Goal: Complete application form: Complete application form

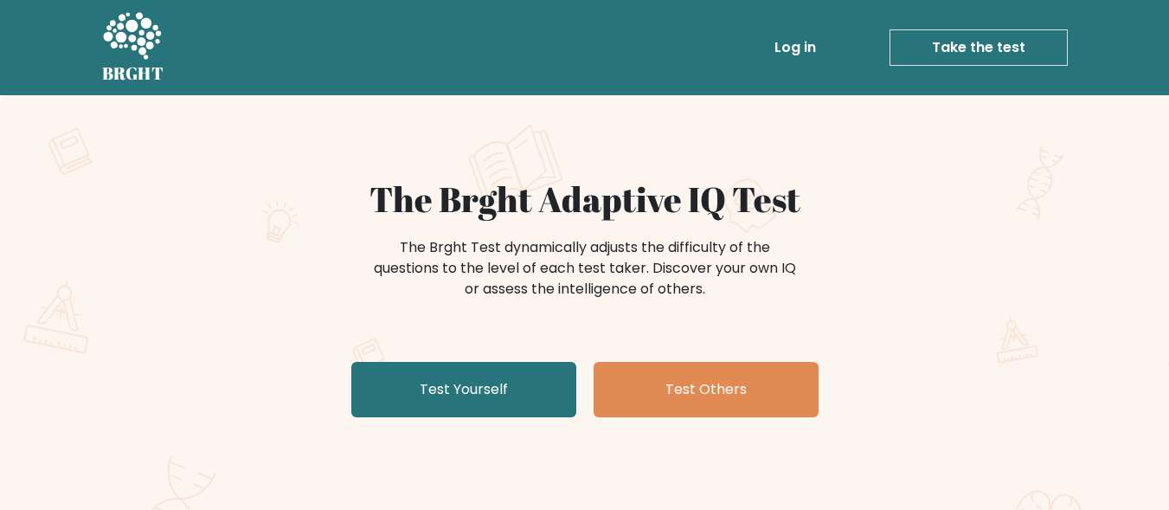
click at [987, 41] on link "Take the test" at bounding box center [979, 47] width 178 height 36
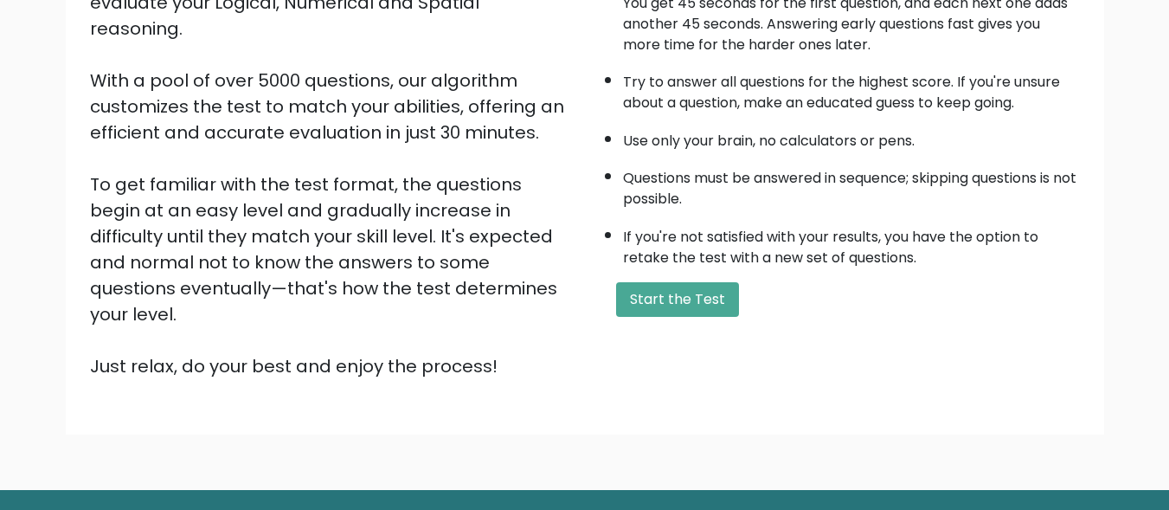
scroll to position [283, 0]
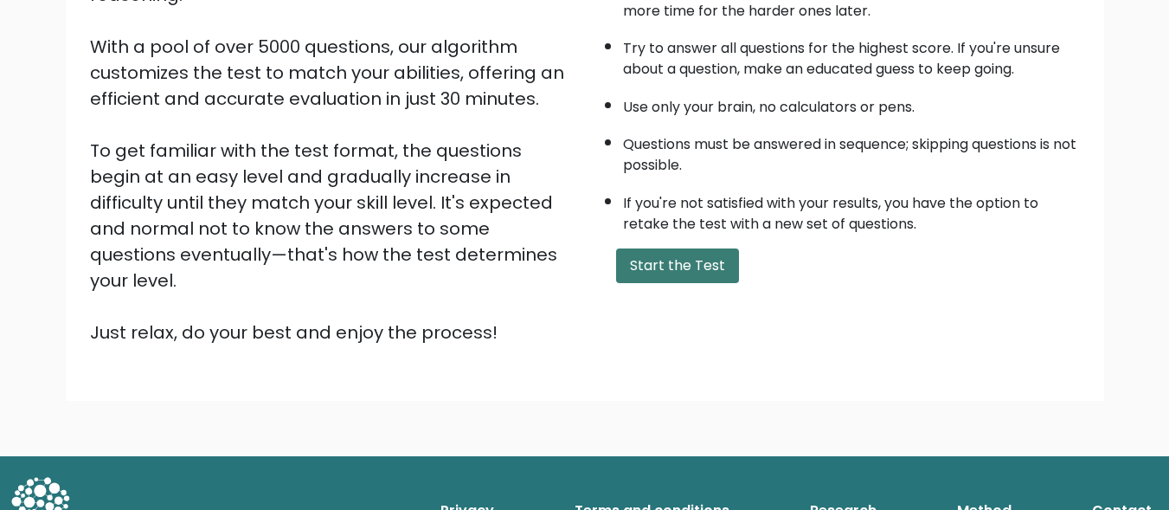
click at [688, 280] on button "Start the Test" at bounding box center [677, 265] width 123 height 35
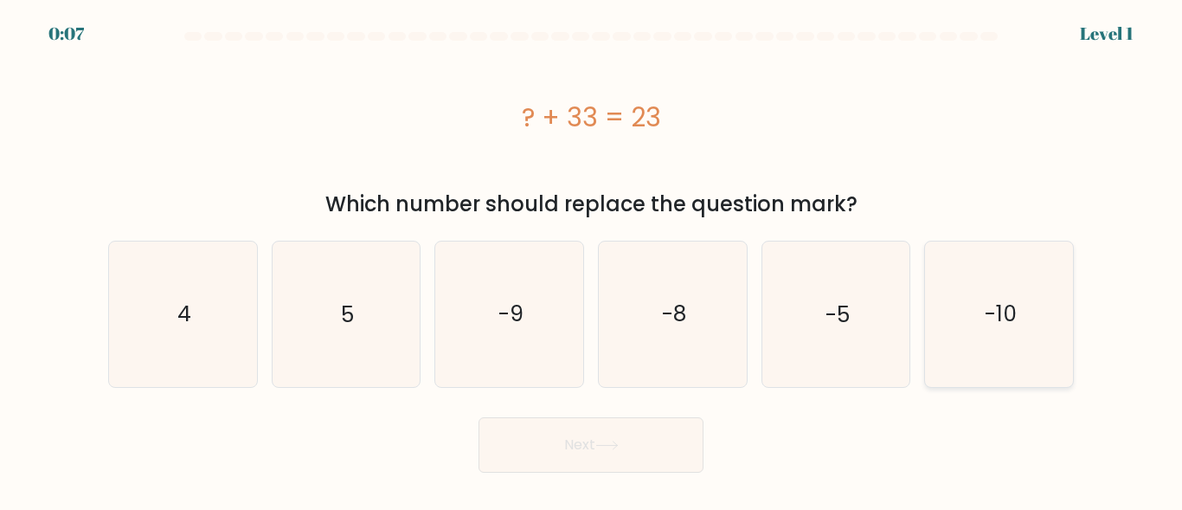
click at [976, 270] on icon "-10" at bounding box center [999, 314] width 145 height 145
click at [592, 260] on input "f. -10" at bounding box center [591, 257] width 1 height 4
radio input "true"
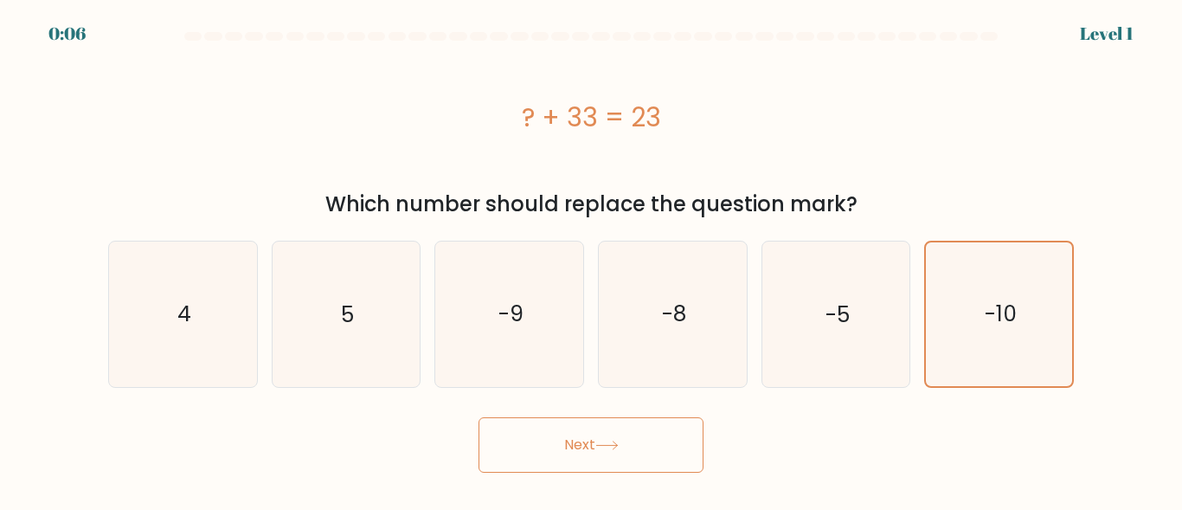
click at [588, 428] on button "Next" at bounding box center [591, 444] width 225 height 55
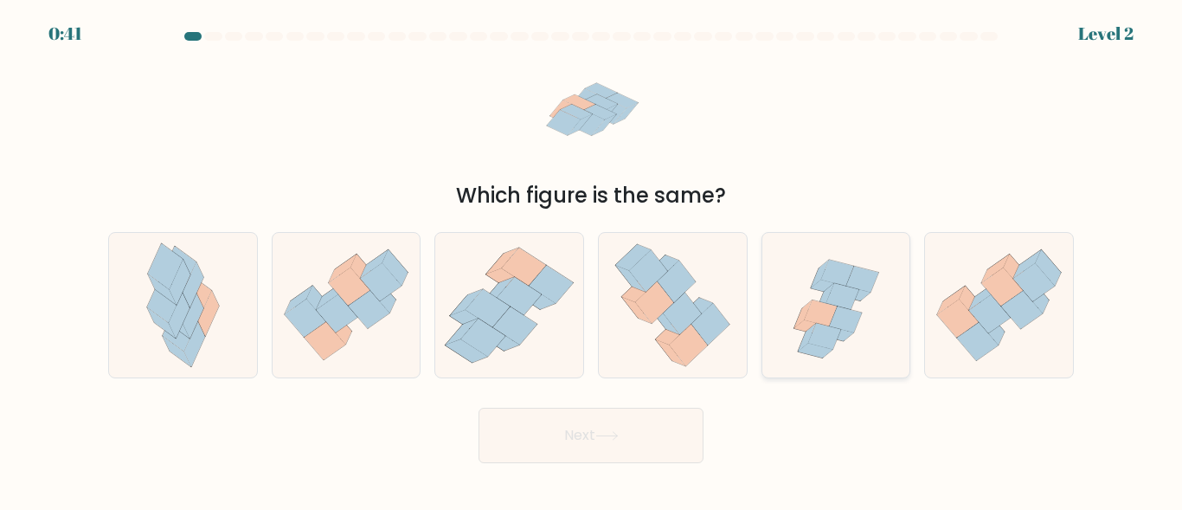
click at [805, 348] on icon at bounding box center [815, 351] width 35 height 15
click at [592, 260] on input "e." at bounding box center [591, 257] width 1 height 4
radio input "true"
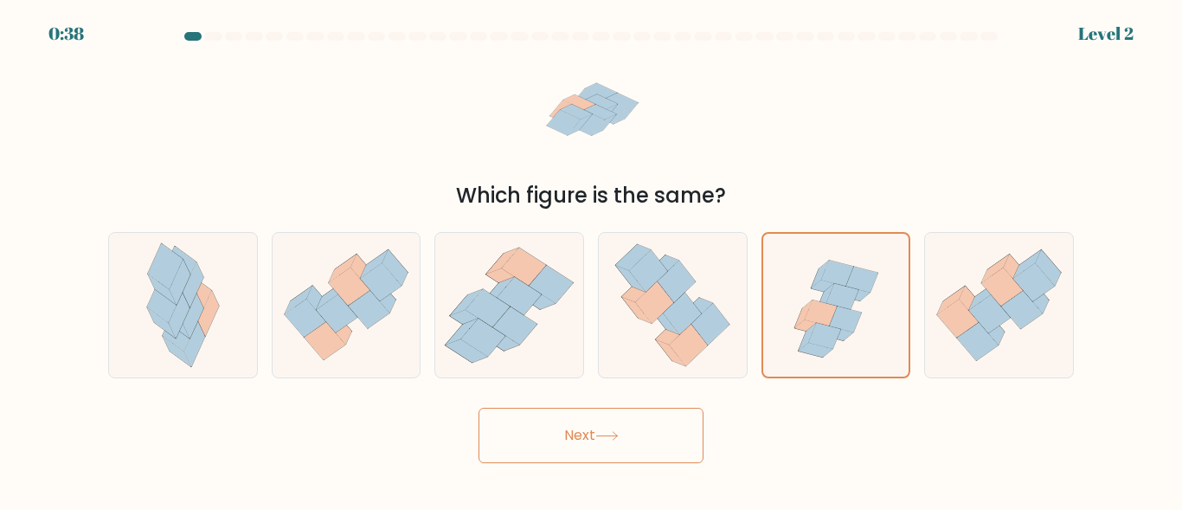
click at [667, 427] on button "Next" at bounding box center [591, 435] width 225 height 55
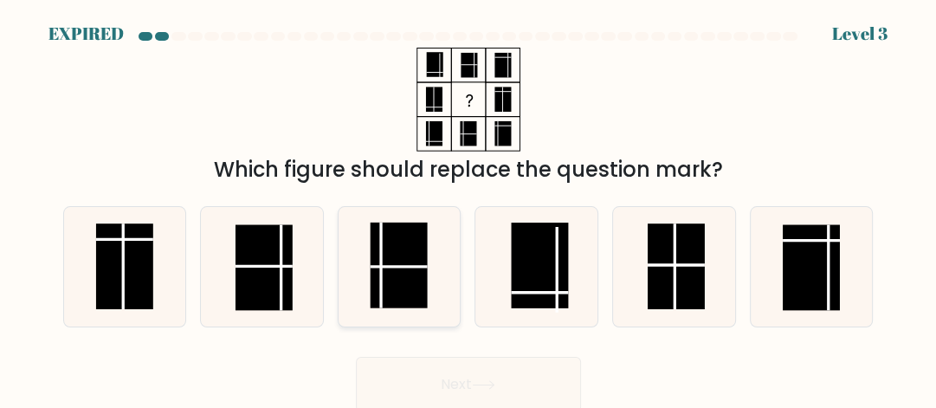
click at [389, 246] on rect at bounding box center [398, 265] width 57 height 86
click at [468, 209] on input "c." at bounding box center [468, 206] width 1 height 4
radio input "true"
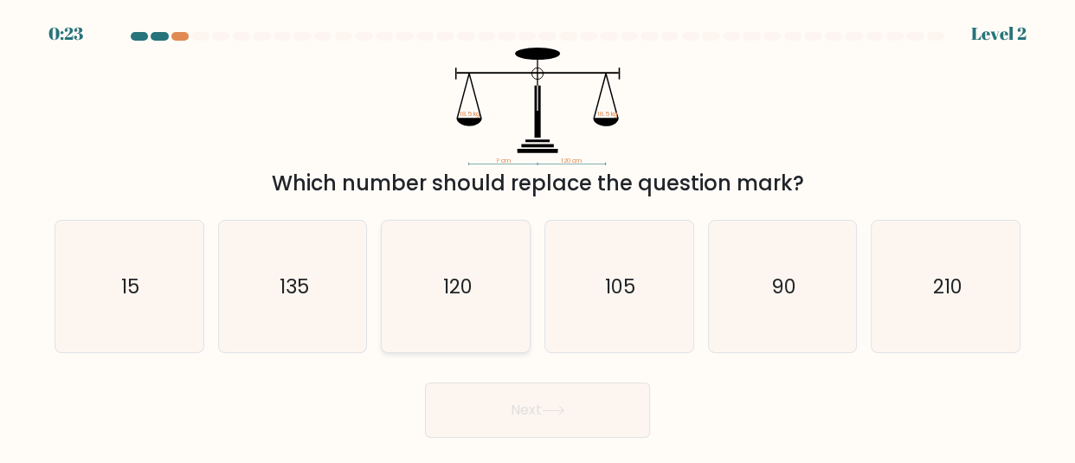
click at [469, 242] on icon "120" at bounding box center [456, 287] width 132 height 132
click at [538, 236] on input "c. 120" at bounding box center [538, 234] width 1 height 4
radio input "true"
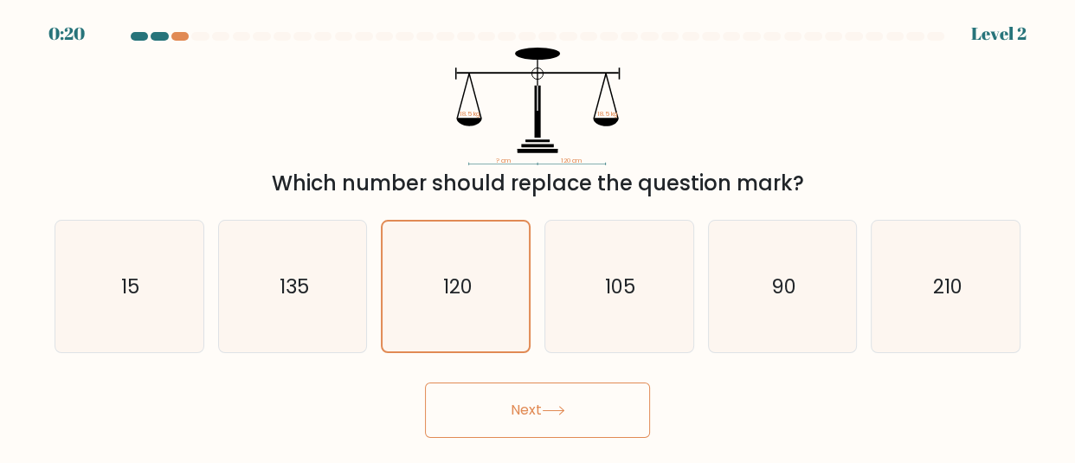
click at [493, 390] on button "Next" at bounding box center [537, 410] width 225 height 55
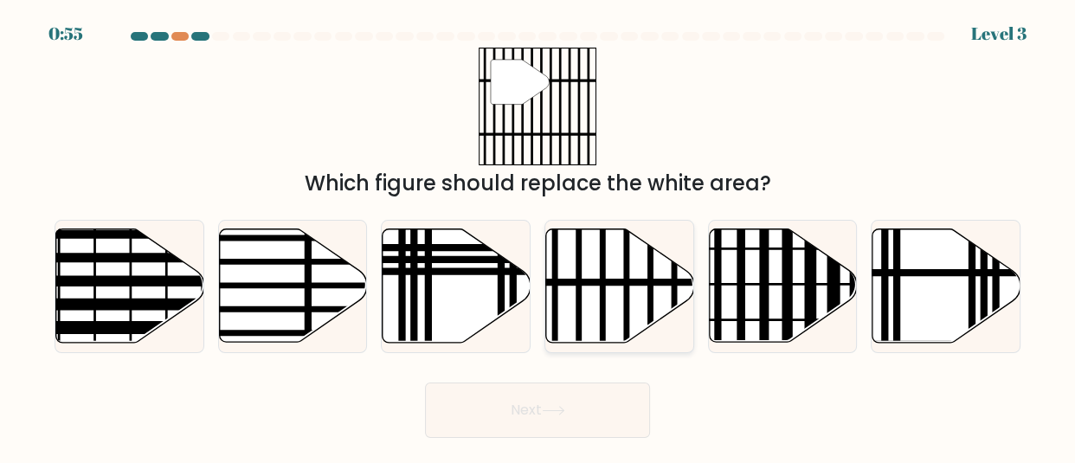
click at [589, 316] on icon at bounding box center [620, 285] width 148 height 113
click at [538, 236] on input "d." at bounding box center [538, 234] width 1 height 4
radio input "true"
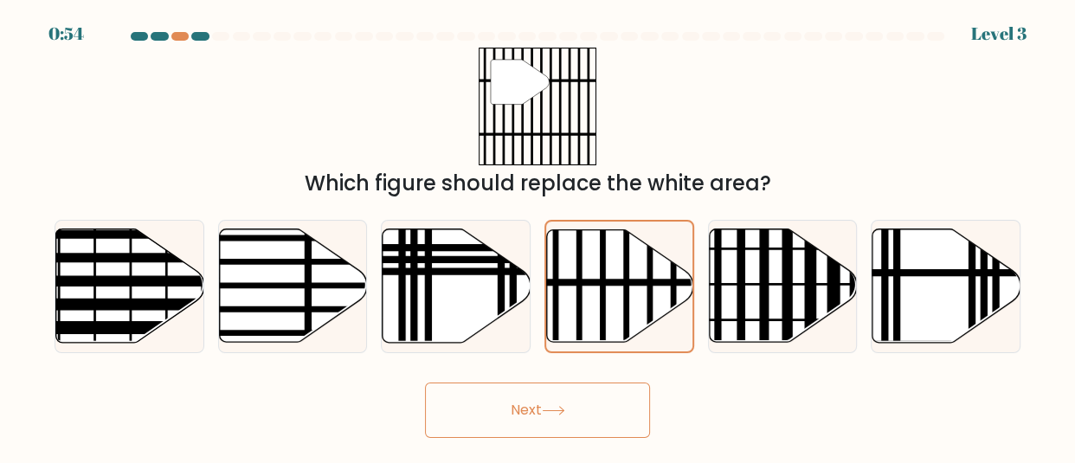
click at [517, 407] on button "Next" at bounding box center [537, 410] width 225 height 55
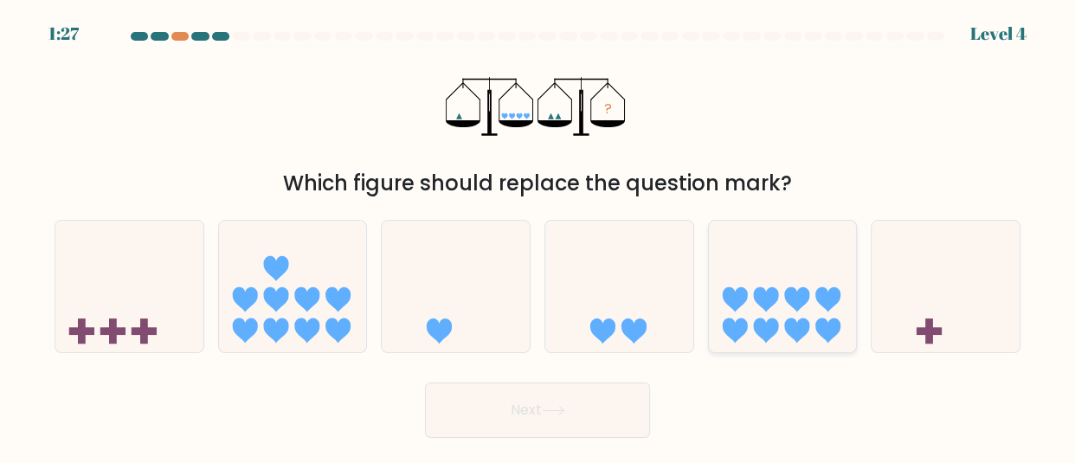
click at [795, 312] on icon at bounding box center [783, 286] width 148 height 122
click at [538, 236] on input "e." at bounding box center [538, 234] width 1 height 4
radio input "true"
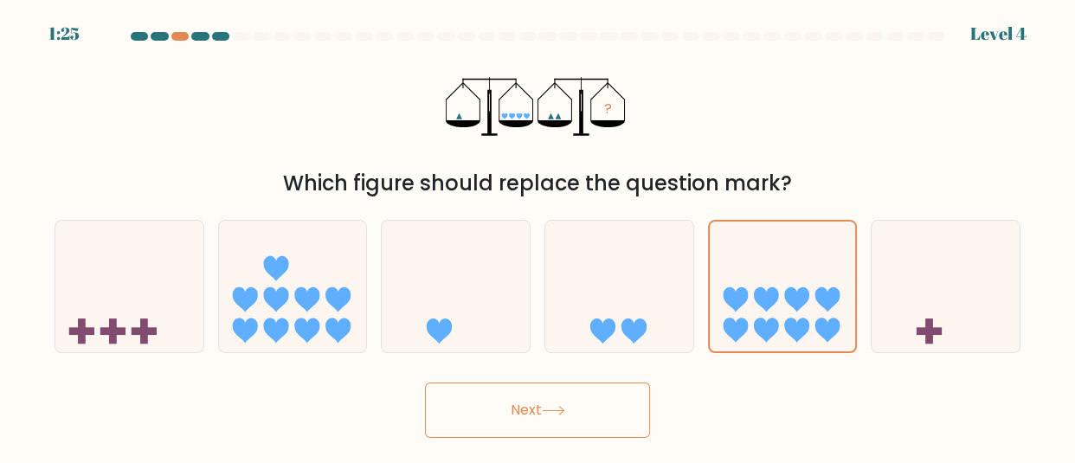
click at [589, 390] on button "Next" at bounding box center [537, 410] width 225 height 55
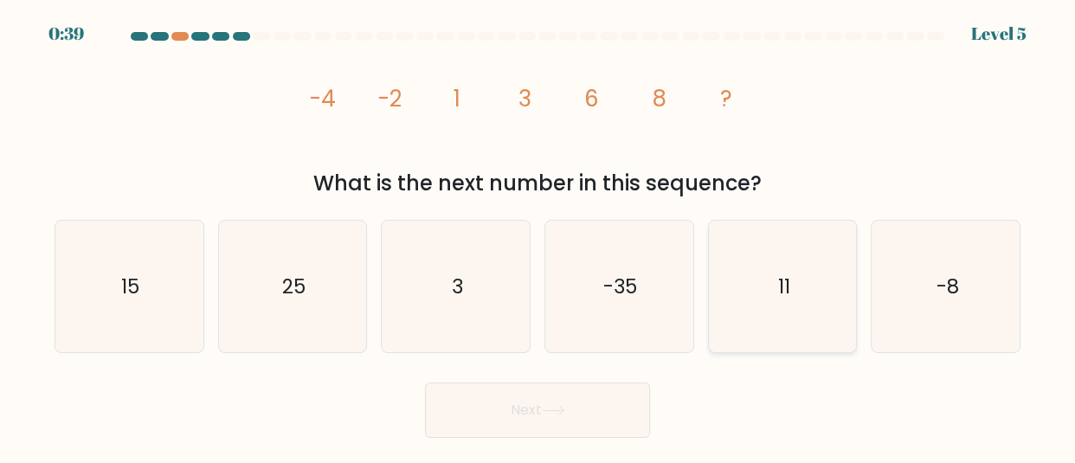
click at [778, 261] on icon "11" at bounding box center [783, 287] width 132 height 132
click at [538, 236] on input "e. 11" at bounding box center [538, 234] width 1 height 4
radio input "true"
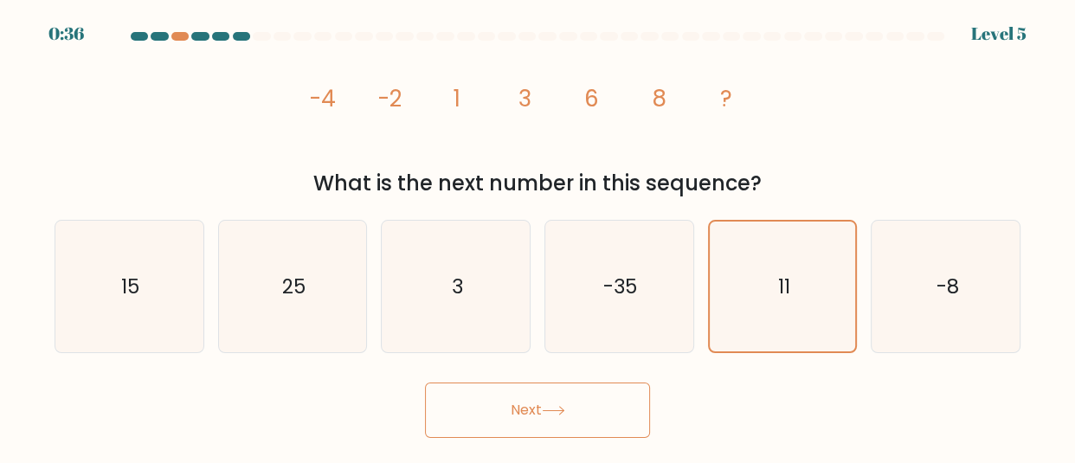
click at [509, 407] on button "Next" at bounding box center [537, 410] width 225 height 55
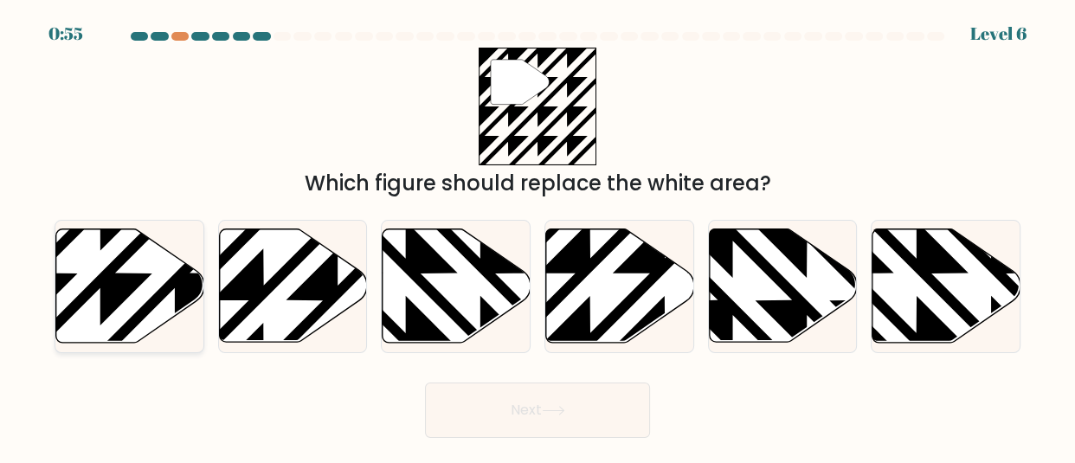
click at [146, 290] on icon at bounding box center [130, 285] width 148 height 113
click at [538, 236] on input "a." at bounding box center [538, 234] width 1 height 4
radio input "true"
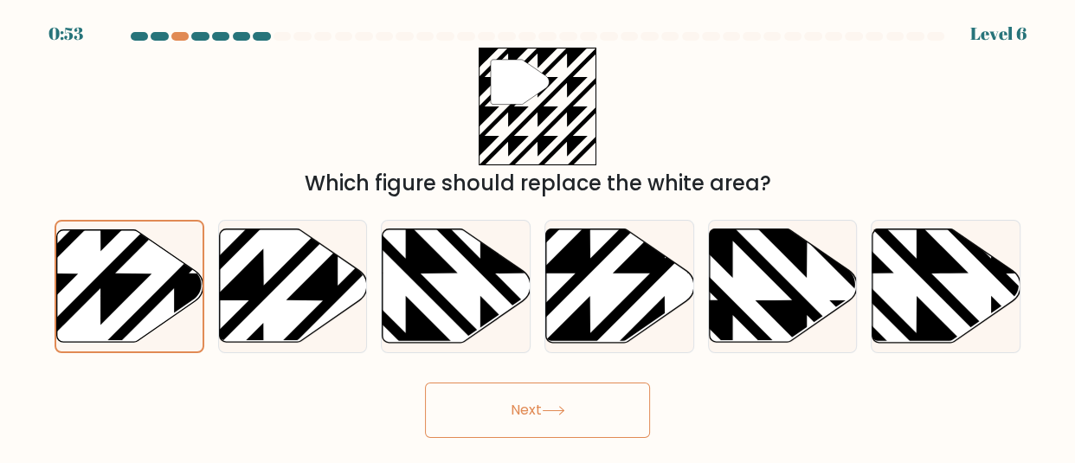
click at [535, 401] on button "Next" at bounding box center [537, 410] width 225 height 55
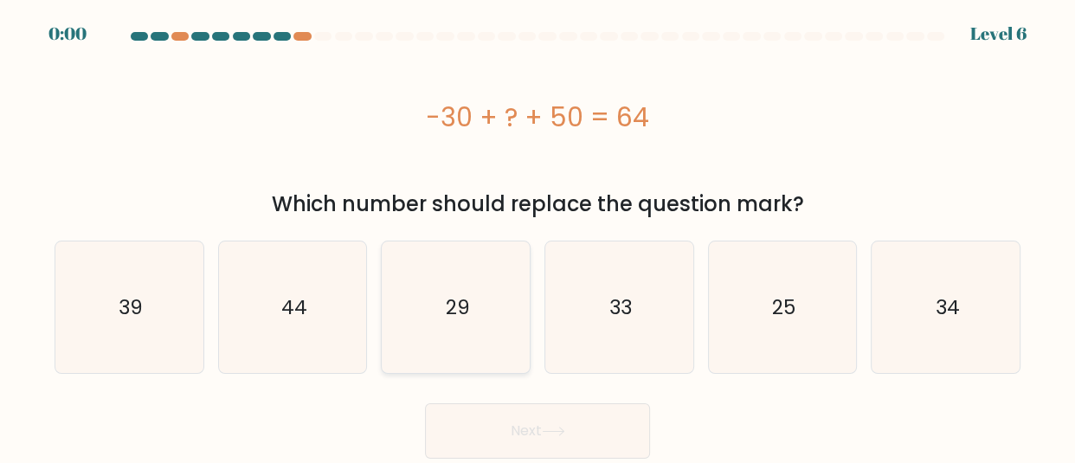
click at [456, 312] on text "29" at bounding box center [457, 307] width 24 height 28
click at [538, 236] on input "c. 29" at bounding box center [538, 234] width 1 height 4
radio input "true"
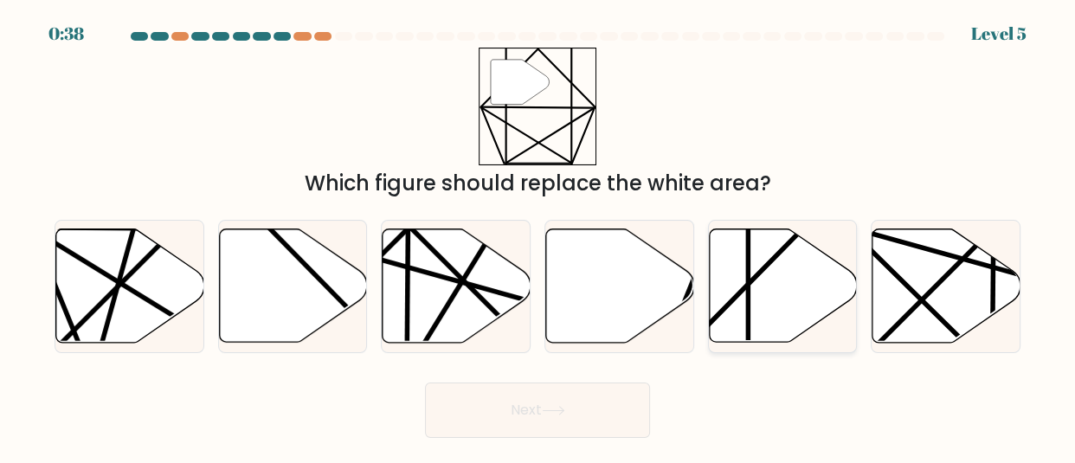
click at [763, 265] on icon at bounding box center [783, 285] width 148 height 113
click at [538, 236] on input "e." at bounding box center [538, 234] width 1 height 4
radio input "true"
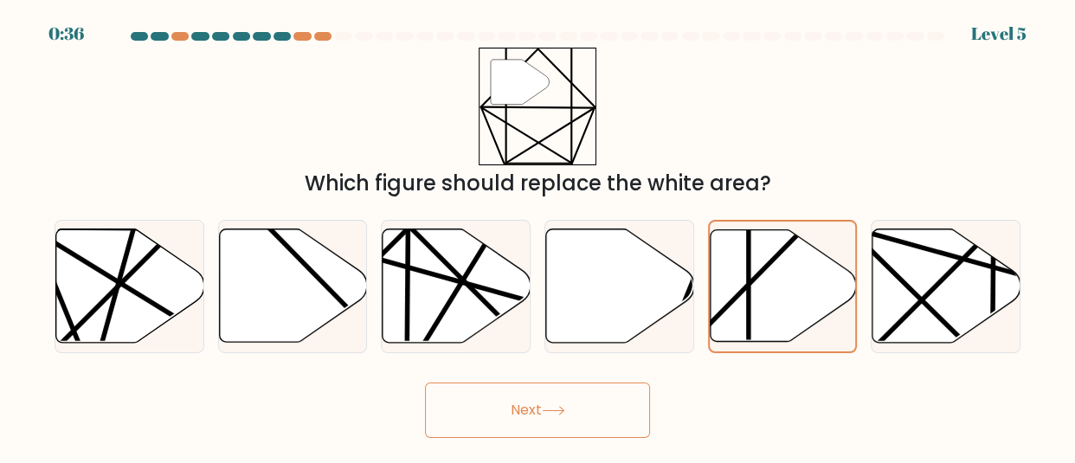
click at [497, 431] on button "Next" at bounding box center [537, 410] width 225 height 55
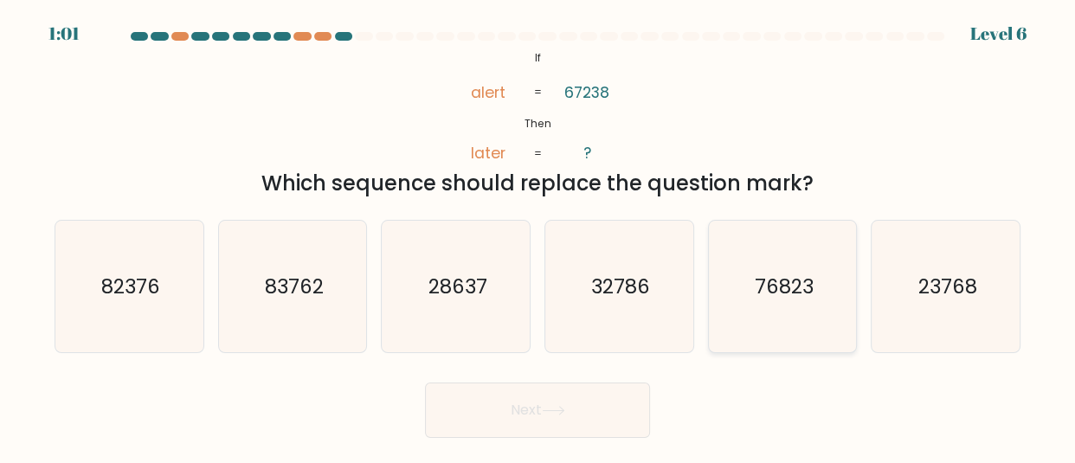
click at [796, 282] on text "76823" at bounding box center [783, 287] width 59 height 28
click at [538, 236] on input "e. 76823" at bounding box center [538, 234] width 1 height 4
radio input "true"
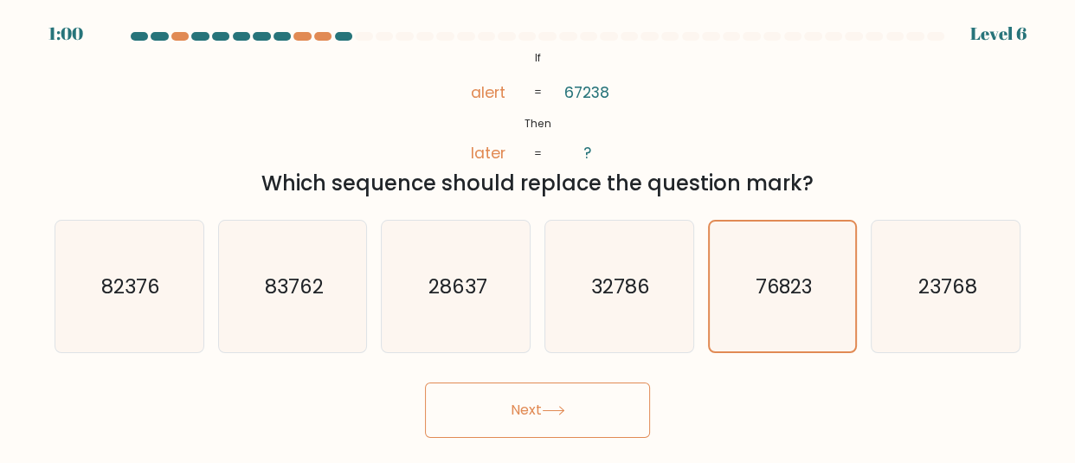
click at [499, 424] on button "Next" at bounding box center [537, 410] width 225 height 55
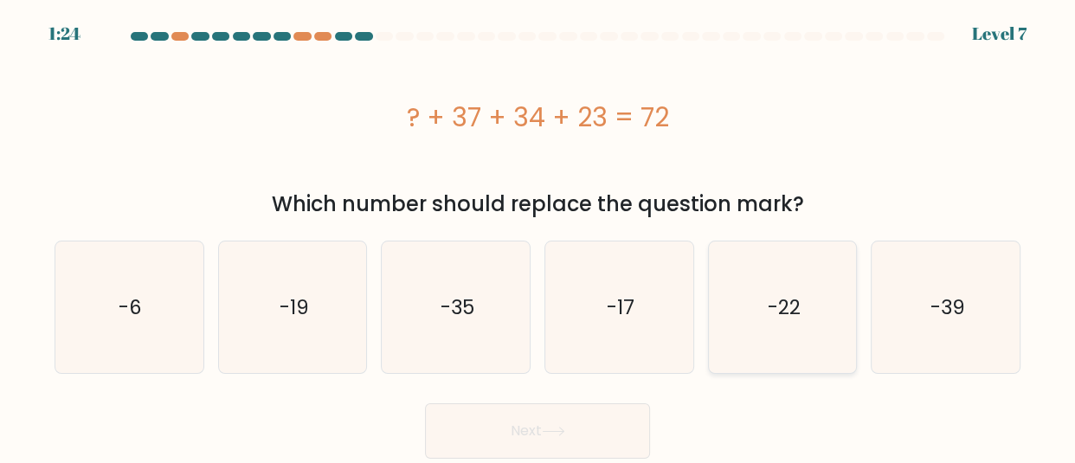
click at [739, 305] on icon "-22" at bounding box center [783, 308] width 132 height 132
click at [538, 236] on input "e. -22" at bounding box center [538, 234] width 1 height 4
radio input "true"
click at [538, 434] on button "Next" at bounding box center [537, 430] width 225 height 55
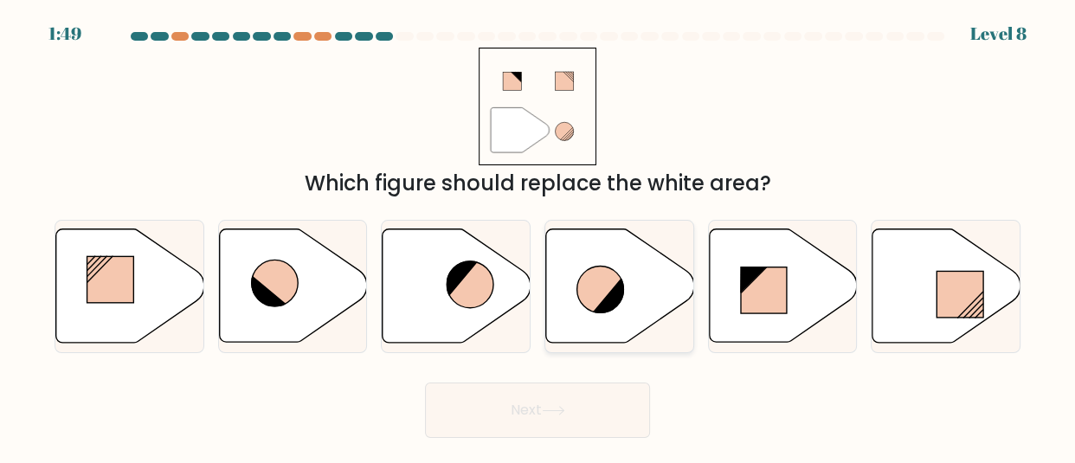
click at [611, 293] on icon at bounding box center [609, 295] width 35 height 36
click at [538, 236] on input "d." at bounding box center [538, 234] width 1 height 4
radio input "true"
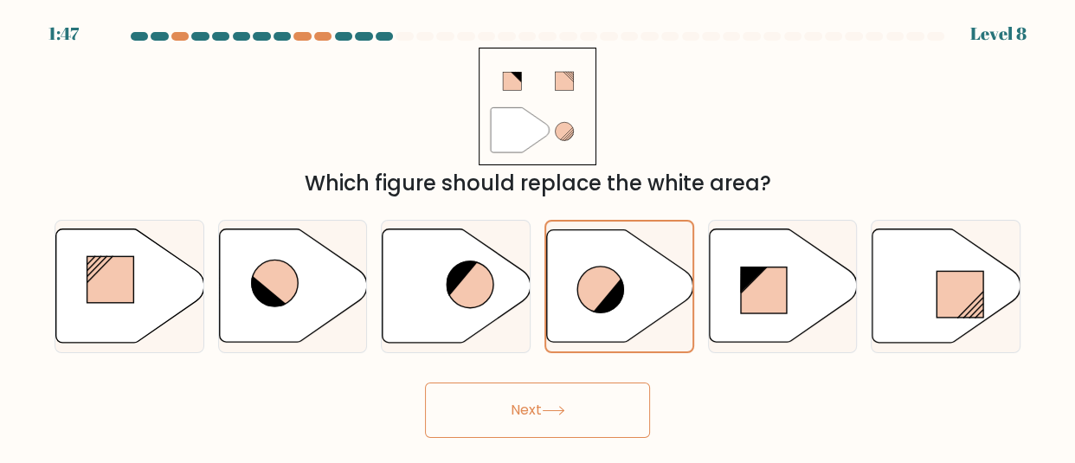
click at [599, 380] on div "Next" at bounding box center [537, 406] width 987 height 64
click at [579, 409] on button "Next" at bounding box center [537, 410] width 225 height 55
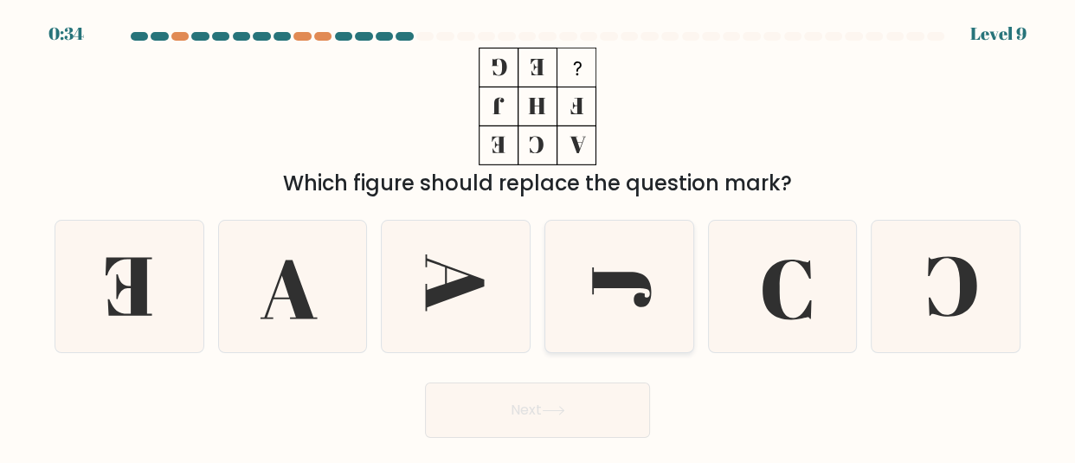
click at [610, 277] on icon at bounding box center [621, 287] width 59 height 40
click at [538, 236] on input "d." at bounding box center [538, 234] width 1 height 4
radio input "true"
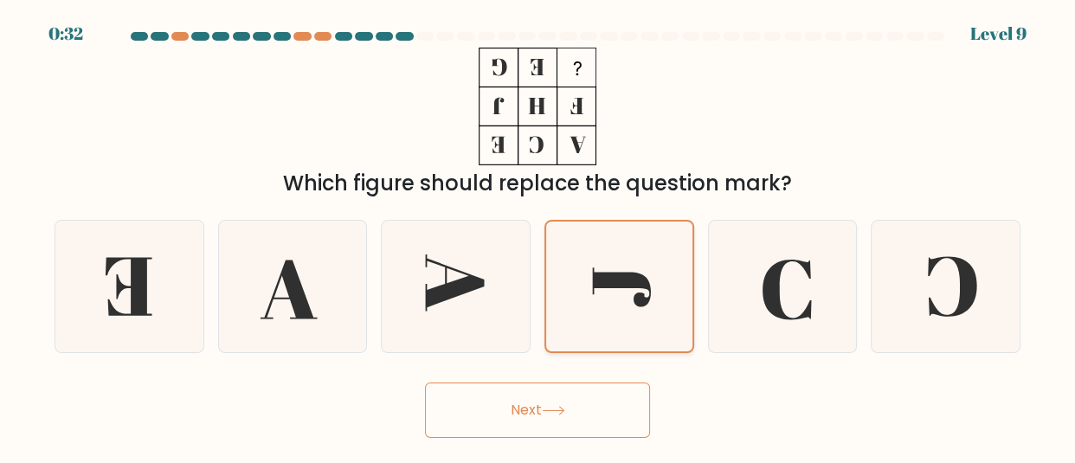
click at [611, 268] on icon at bounding box center [619, 287] width 130 height 130
click at [538, 236] on input "d." at bounding box center [538, 234] width 1 height 4
click at [578, 303] on icon at bounding box center [619, 287] width 130 height 130
click at [538, 236] on input "d." at bounding box center [538, 234] width 1 height 4
click at [355, 289] on icon at bounding box center [293, 287] width 132 height 132
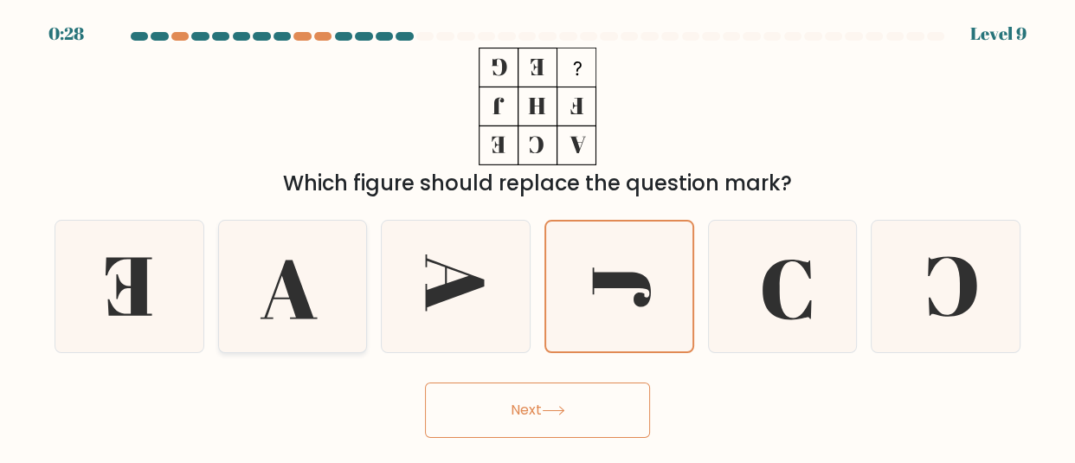
click at [538, 236] on input "b." at bounding box center [538, 234] width 1 height 4
radio input "true"
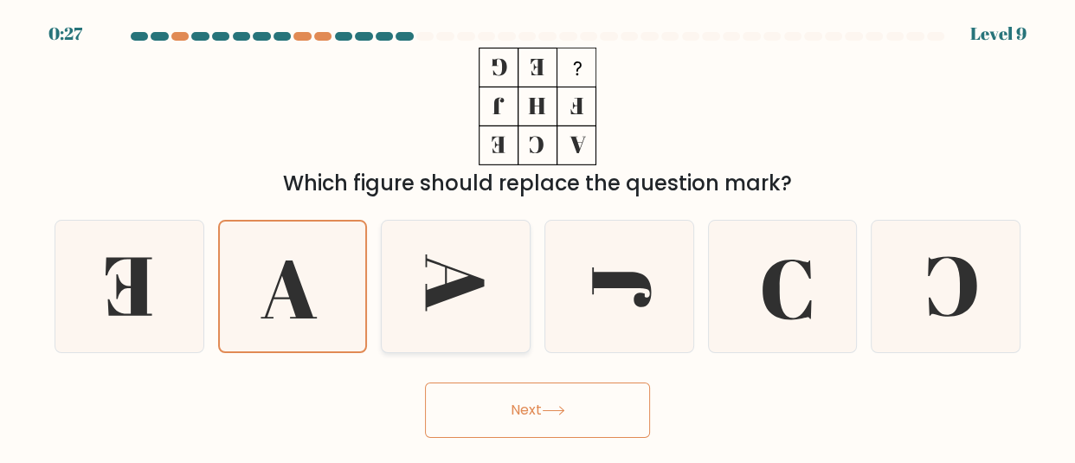
click at [467, 279] on icon at bounding box center [454, 282] width 59 height 57
click at [538, 236] on input "c." at bounding box center [538, 234] width 1 height 4
radio input "true"
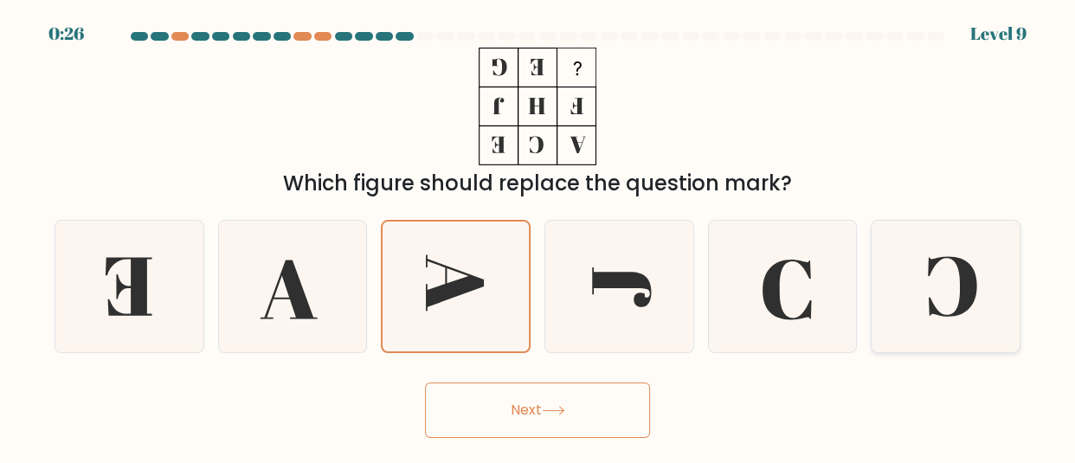
click at [952, 288] on icon at bounding box center [946, 287] width 132 height 132
click at [538, 236] on input "f." at bounding box center [538, 234] width 1 height 4
radio input "true"
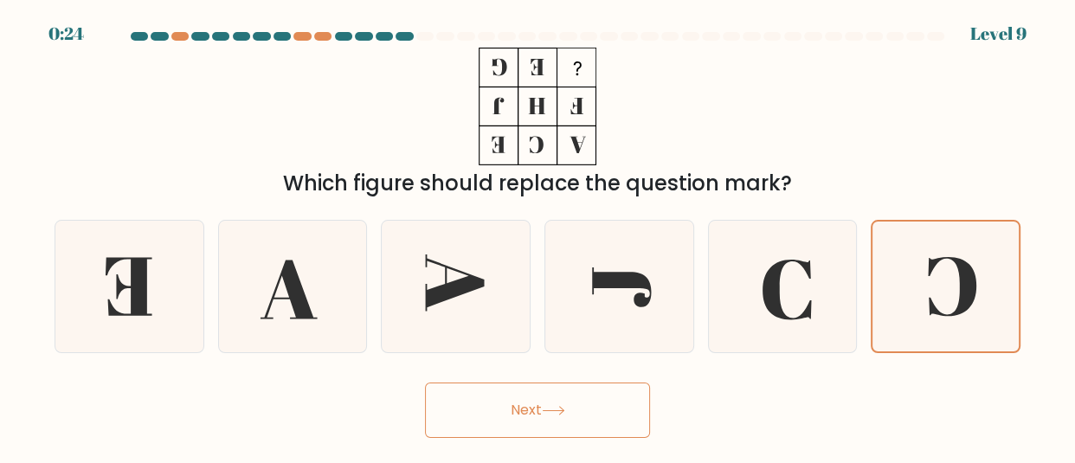
click at [538, 408] on button "Next" at bounding box center [537, 410] width 225 height 55
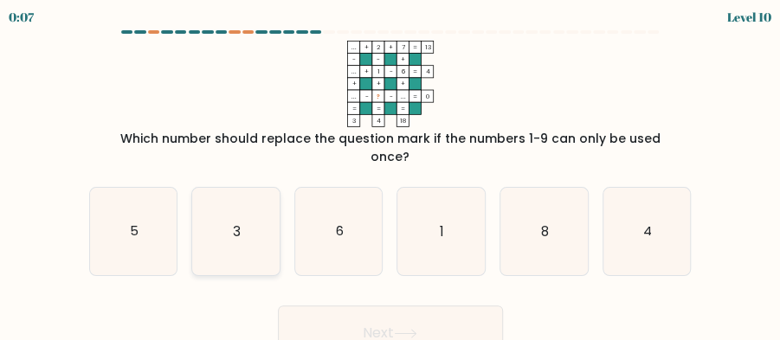
click at [210, 218] on icon "3" at bounding box center [235, 231] width 87 height 87
click at [390, 175] on input "b. 3" at bounding box center [390, 173] width 1 height 4
radio input "true"
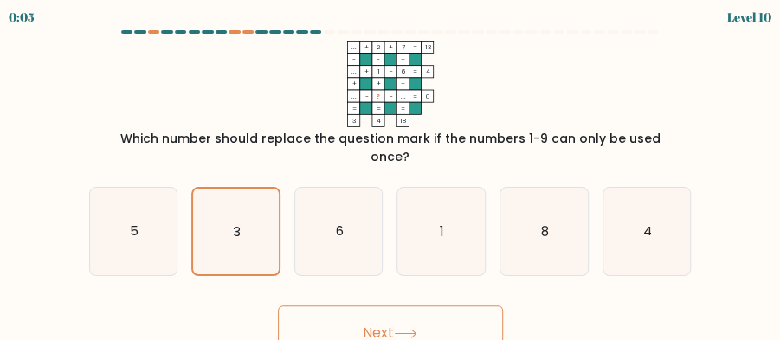
click at [390, 325] on button "Next" at bounding box center [390, 333] width 225 height 55
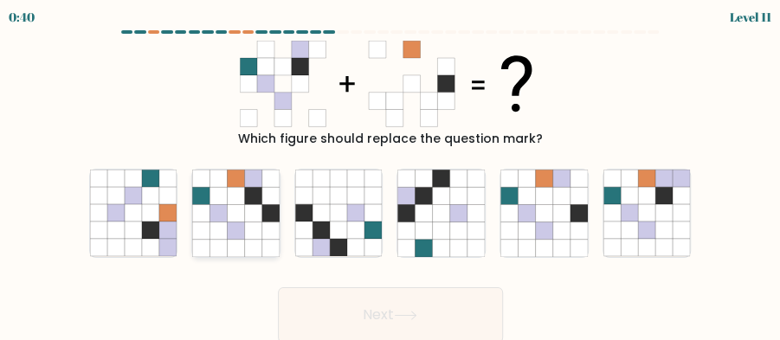
click at [254, 187] on icon at bounding box center [253, 195] width 17 height 17
click at [390, 175] on input "b." at bounding box center [390, 173] width 1 height 4
radio input "true"
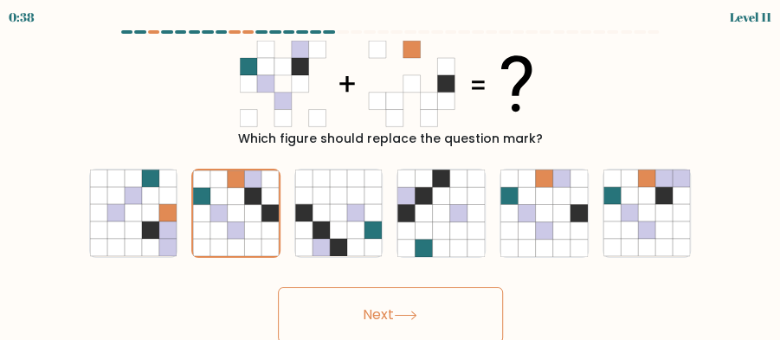
click at [379, 306] on button "Next" at bounding box center [390, 314] width 225 height 55
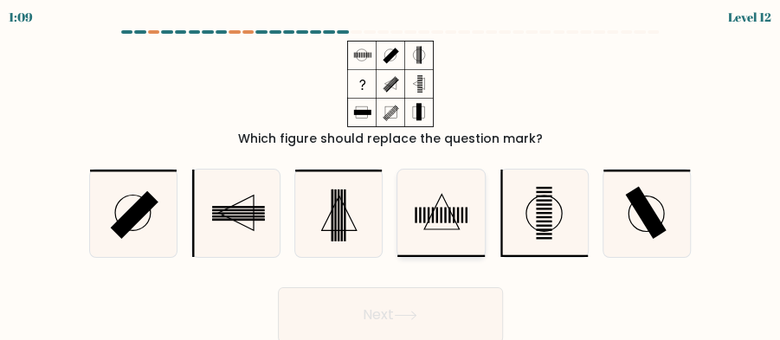
click at [422, 216] on icon at bounding box center [440, 213] width 87 height 87
click at [391, 175] on input "d." at bounding box center [390, 173] width 1 height 4
radio input "true"
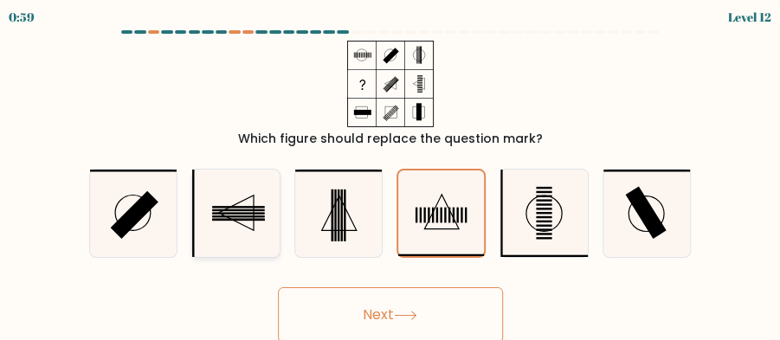
click at [273, 203] on icon at bounding box center [235, 213] width 87 height 87
click at [390, 175] on input "b." at bounding box center [390, 173] width 1 height 4
radio input "true"
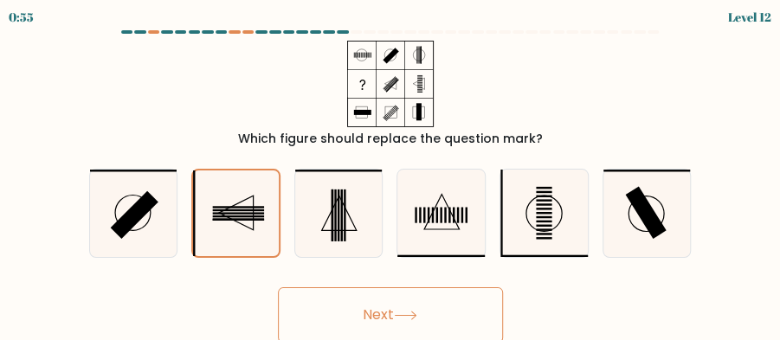
click at [364, 300] on button "Next" at bounding box center [390, 314] width 225 height 55
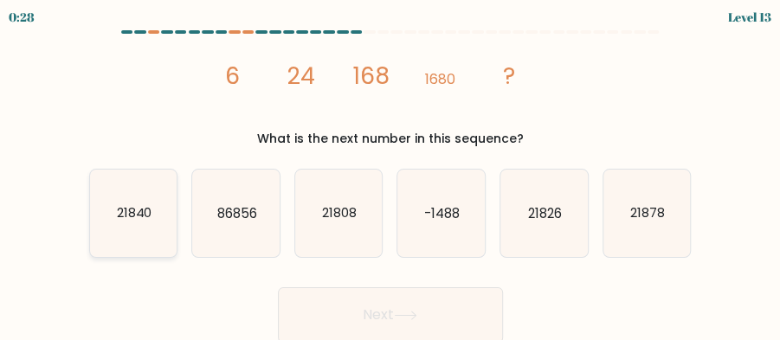
click at [101, 207] on icon "21840" at bounding box center [133, 213] width 87 height 87
click at [390, 175] on input "a. 21840" at bounding box center [390, 173] width 1 height 4
radio input "true"
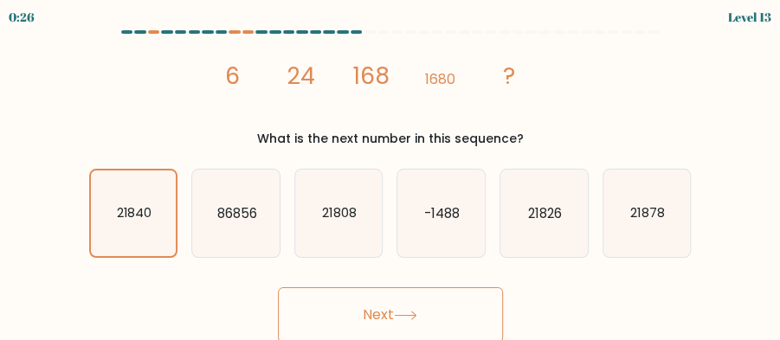
click at [362, 312] on button "Next" at bounding box center [390, 314] width 225 height 55
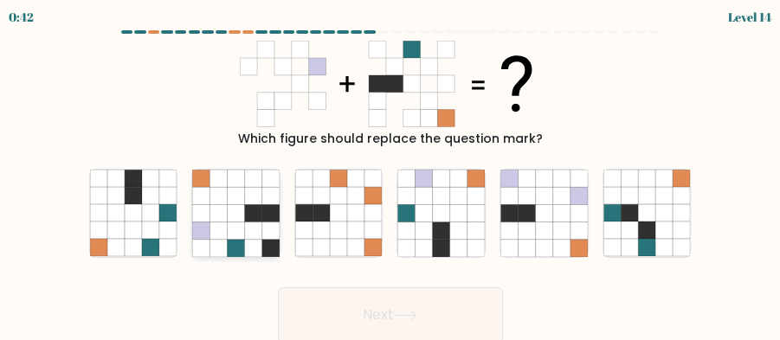
click at [220, 241] on icon at bounding box center [217, 247] width 17 height 17
click at [390, 175] on input "b." at bounding box center [390, 173] width 1 height 4
radio input "true"
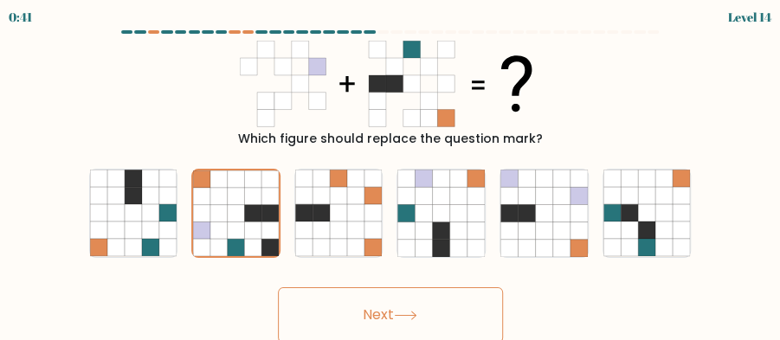
click at [382, 317] on button "Next" at bounding box center [390, 314] width 225 height 55
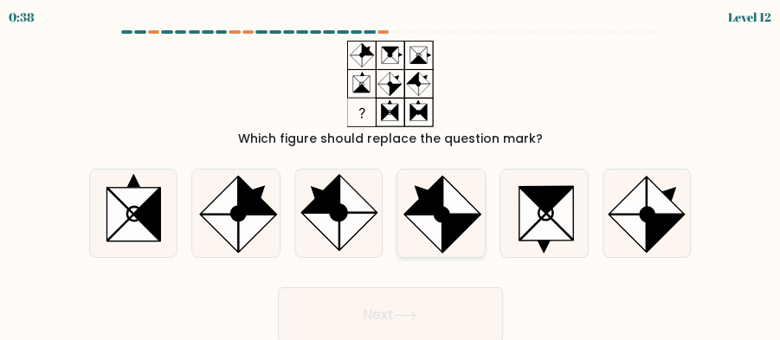
click at [432, 204] on icon at bounding box center [423, 195] width 37 height 37
click at [391, 175] on input "d." at bounding box center [390, 173] width 1 height 4
radio input "true"
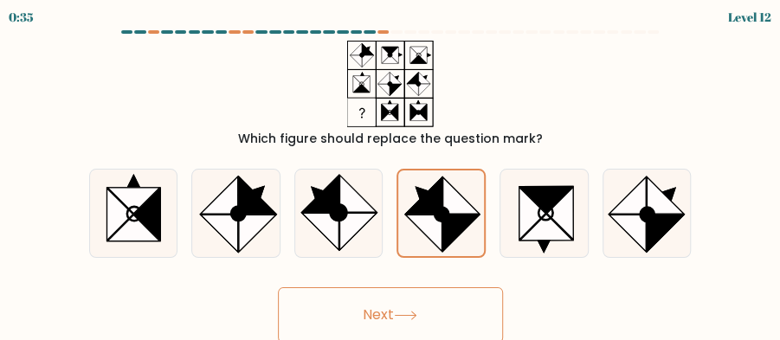
click at [391, 322] on button "Next" at bounding box center [390, 314] width 225 height 55
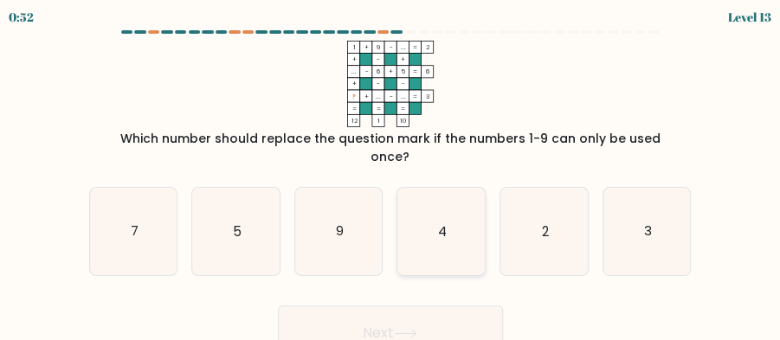
click at [473, 225] on icon "4" at bounding box center [440, 231] width 87 height 87
click at [391, 175] on input "d. 4" at bounding box center [390, 173] width 1 height 4
radio input "true"
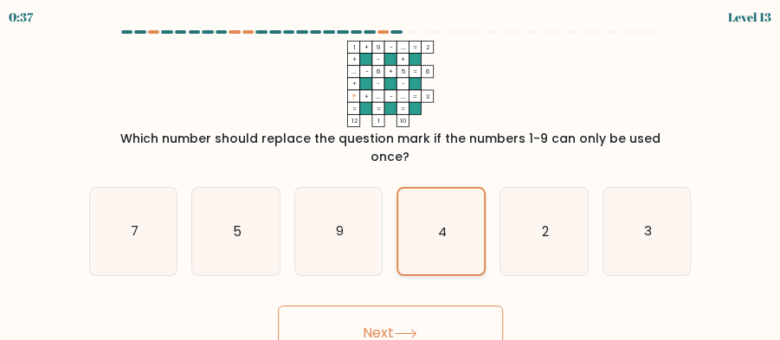
click at [448, 213] on icon "4" at bounding box center [441, 232] width 86 height 86
click at [391, 175] on input "d. 4" at bounding box center [390, 173] width 1 height 4
click at [615, 231] on icon "3" at bounding box center [646, 231] width 87 height 87
click at [391, 175] on input "f. 3" at bounding box center [390, 173] width 1 height 4
radio input "true"
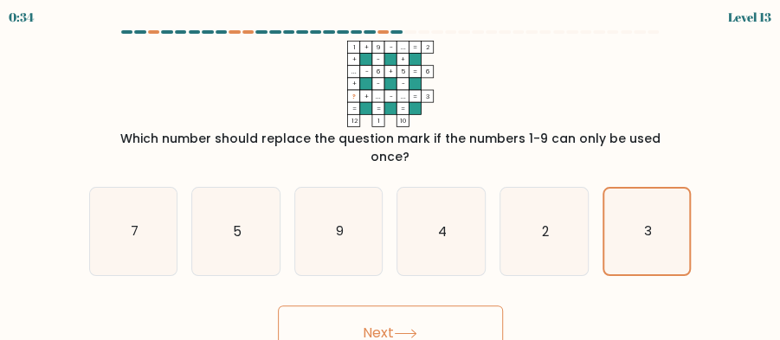
click at [438, 306] on button "Next" at bounding box center [390, 333] width 225 height 55
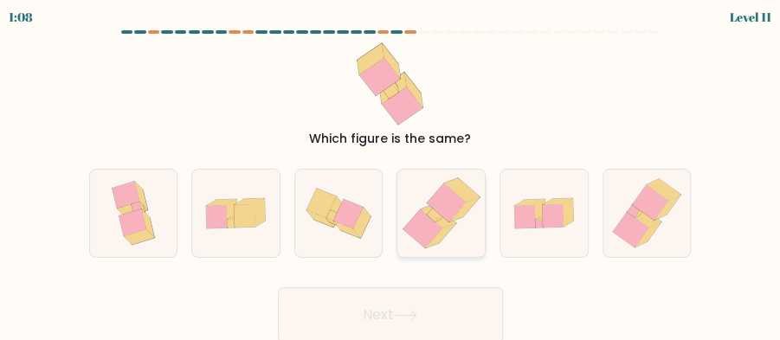
click at [424, 223] on icon at bounding box center [422, 228] width 39 height 39
click at [391, 175] on input "d." at bounding box center [390, 173] width 1 height 4
radio input "true"
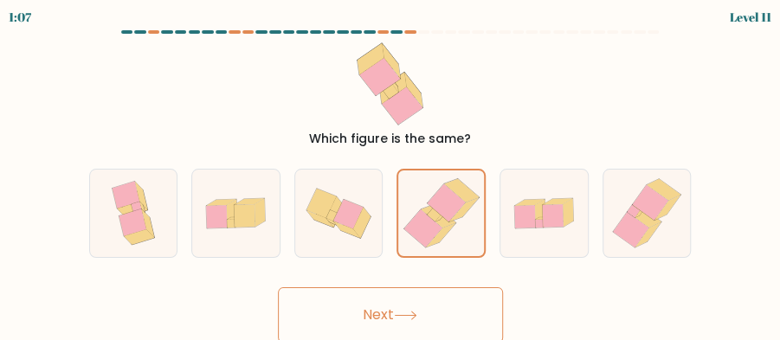
click at [404, 298] on button "Next" at bounding box center [390, 314] width 225 height 55
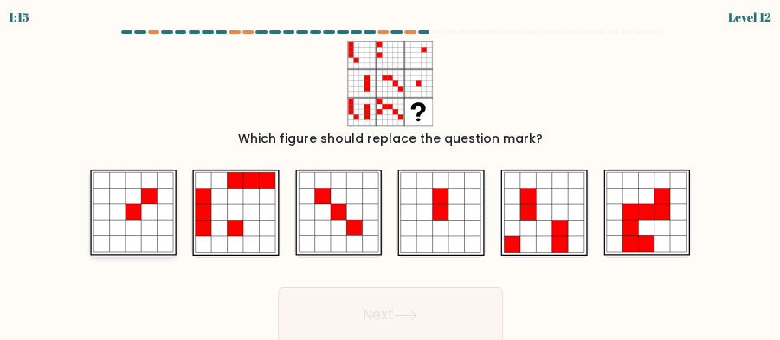
click at [145, 231] on icon at bounding box center [149, 229] width 16 height 16
click at [390, 175] on input "a." at bounding box center [390, 173] width 1 height 4
radio input "true"
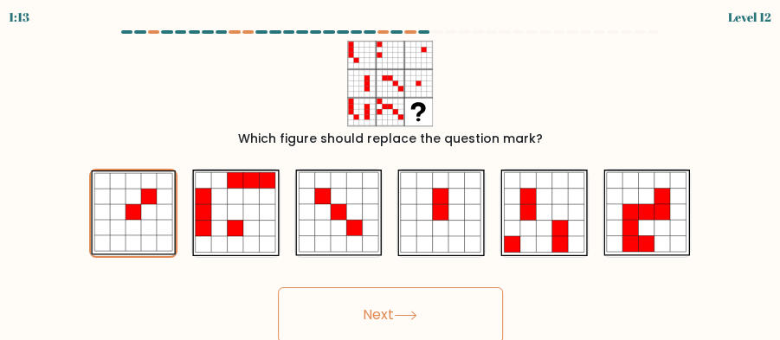
click at [455, 317] on button "Next" at bounding box center [390, 314] width 225 height 55
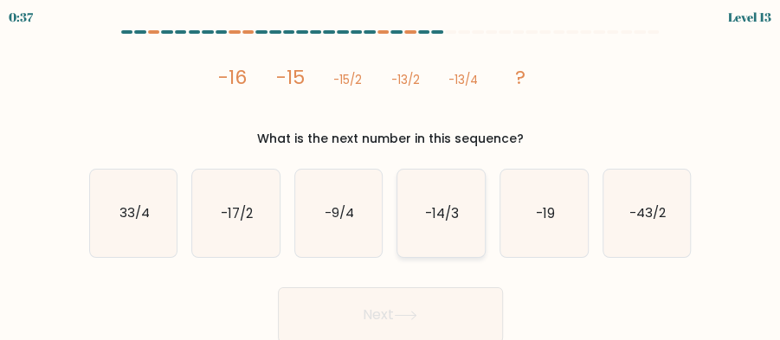
click at [480, 197] on icon "-14/3" at bounding box center [440, 213] width 87 height 87
click at [391, 175] on input "d. -14/3" at bounding box center [390, 173] width 1 height 4
radio input "true"
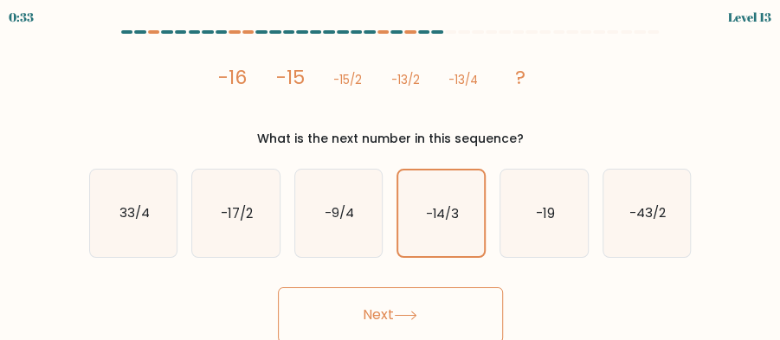
click at [379, 312] on button "Next" at bounding box center [390, 314] width 225 height 55
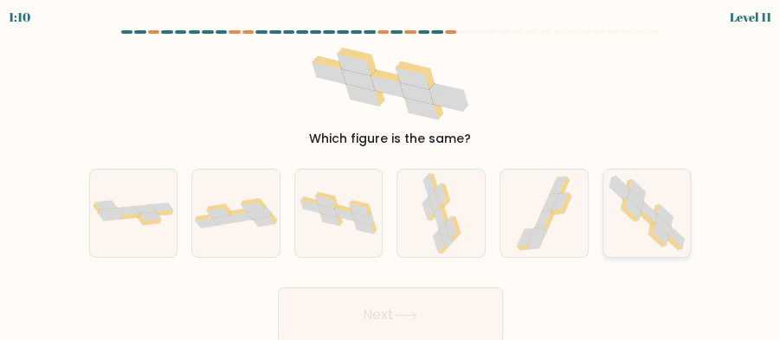
click at [627, 226] on icon at bounding box center [646, 214] width 87 height 86
click at [391, 175] on input "f." at bounding box center [390, 173] width 1 height 4
radio input "true"
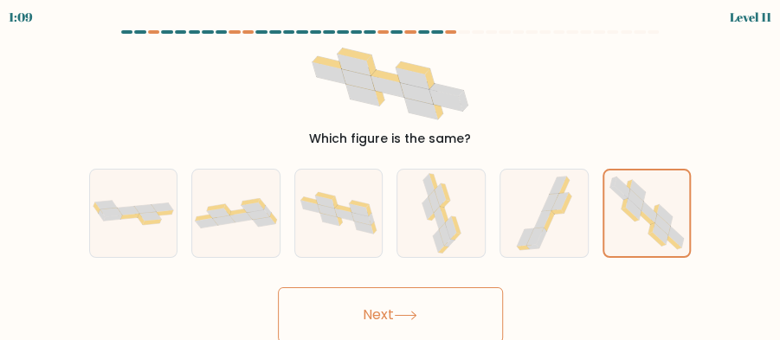
click at [432, 300] on button "Next" at bounding box center [390, 314] width 225 height 55
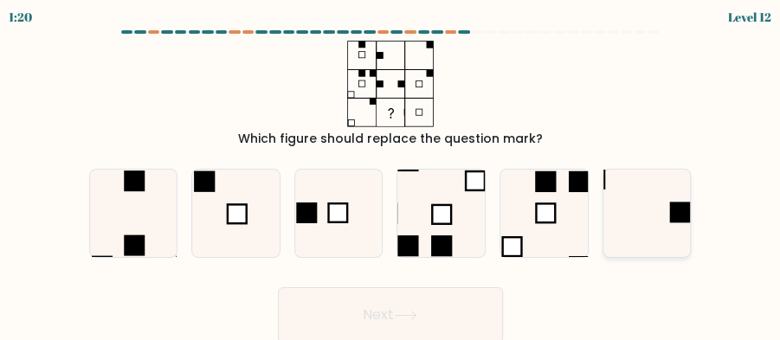
click at [687, 201] on icon at bounding box center [646, 213] width 87 height 87
click at [391, 175] on input "f." at bounding box center [390, 173] width 1 height 4
radio input "true"
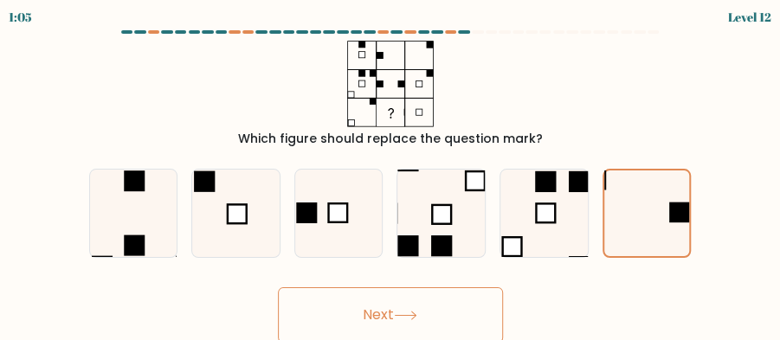
click at [371, 294] on button "Next" at bounding box center [390, 314] width 225 height 55
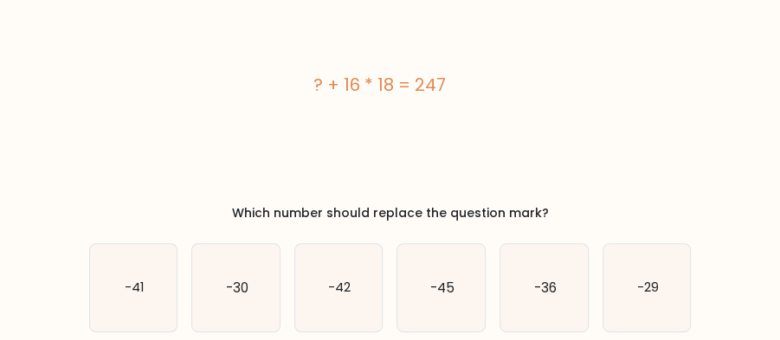
scroll to position [149, 0]
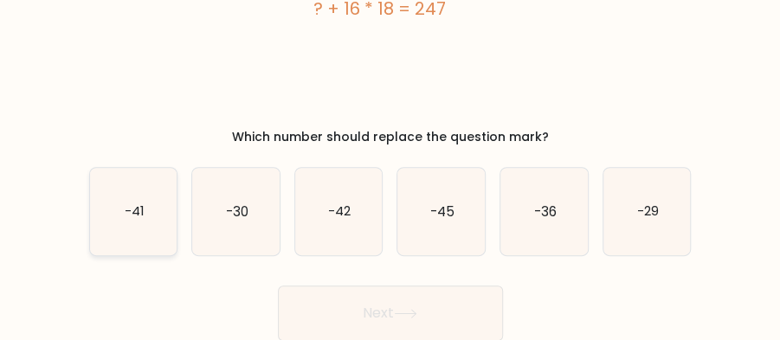
click at [112, 187] on icon "-41" at bounding box center [133, 211] width 87 height 87
click at [390, 26] on input "a. -41" at bounding box center [390, 24] width 1 height 4
radio input "true"
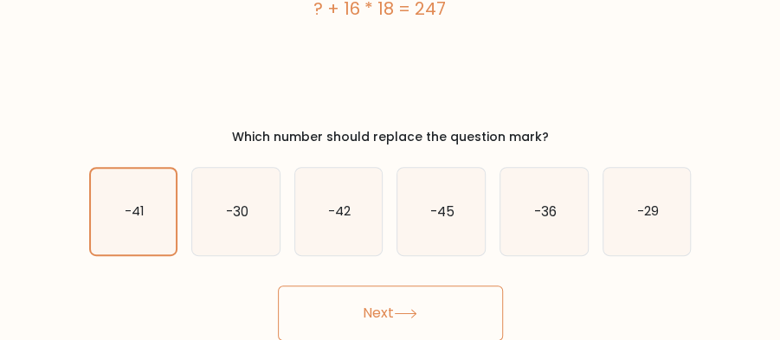
click at [410, 312] on icon at bounding box center [405, 314] width 23 height 10
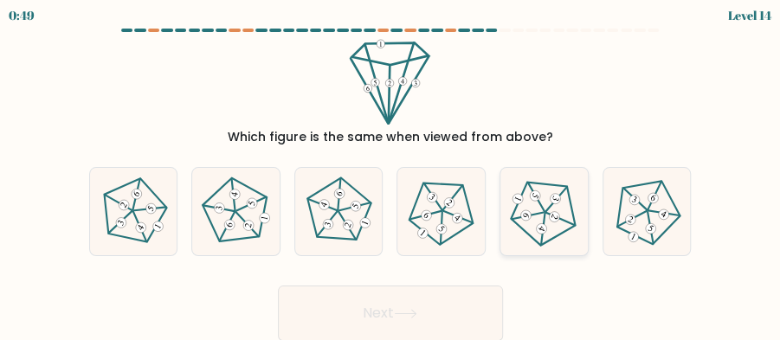
click at [531, 198] on 528 at bounding box center [535, 196] width 14 height 14
click at [391, 173] on input "e." at bounding box center [390, 171] width 1 height 4
radio input "true"
click at [170, 222] on div at bounding box center [133, 211] width 89 height 89
click at [390, 173] on input "a." at bounding box center [390, 171] width 1 height 4
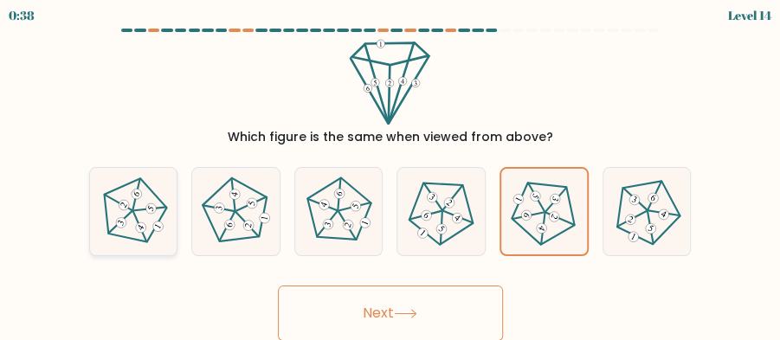
radio input "true"
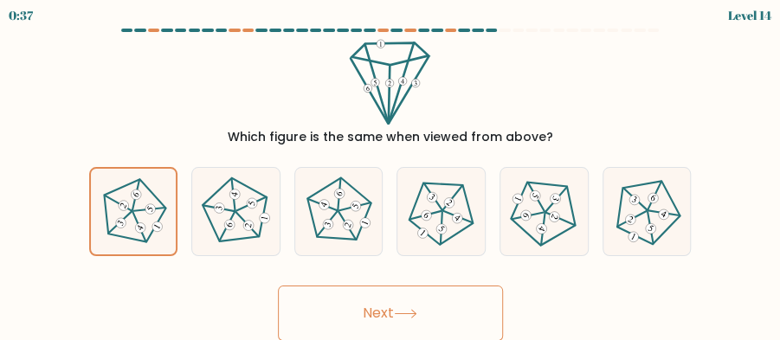
click at [345, 308] on button "Next" at bounding box center [390, 313] width 225 height 55
